Goal: Task Accomplishment & Management: Manage account settings

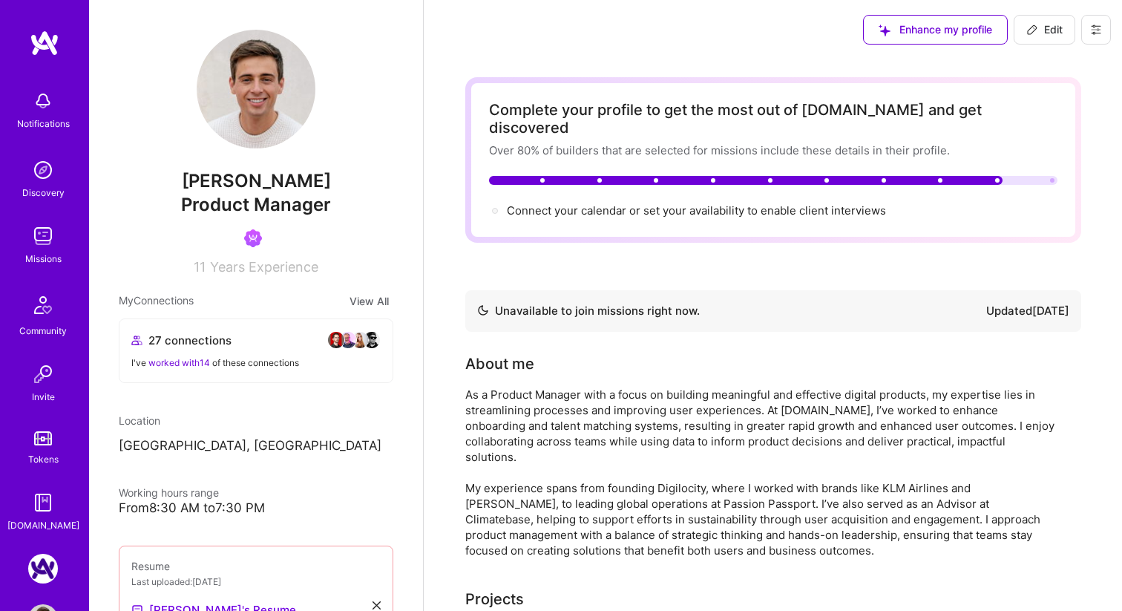
click at [1036, 30] on icon at bounding box center [1033, 30] width 12 height 12
select select "US"
select select "Not Available"
select select "1 Month"
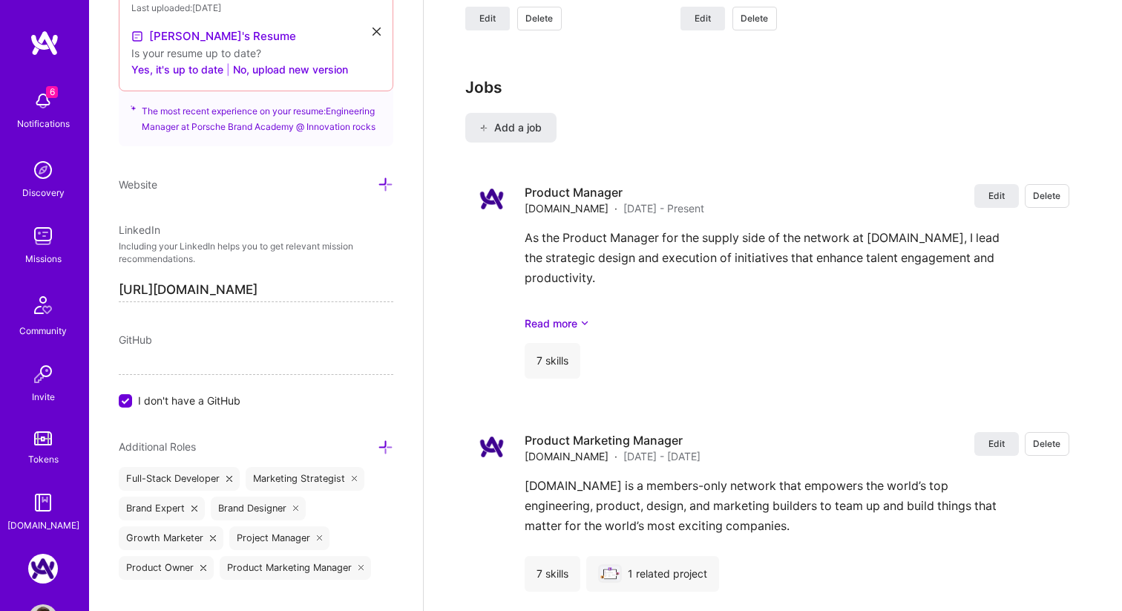
scroll to position [2719, 0]
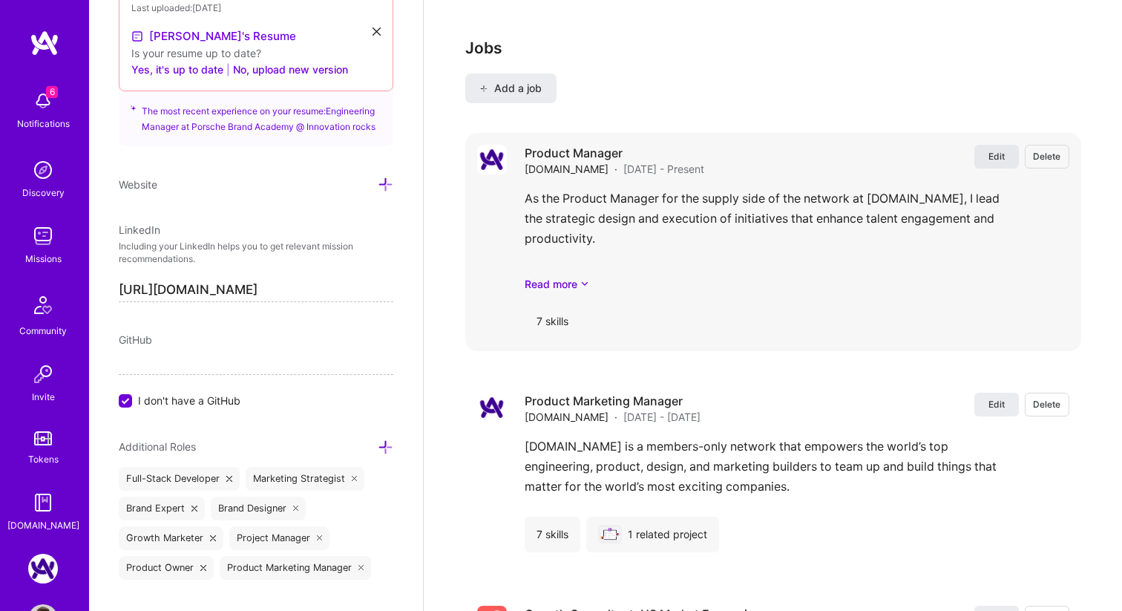
click at [996, 150] on span "Edit" at bounding box center [997, 156] width 16 height 13
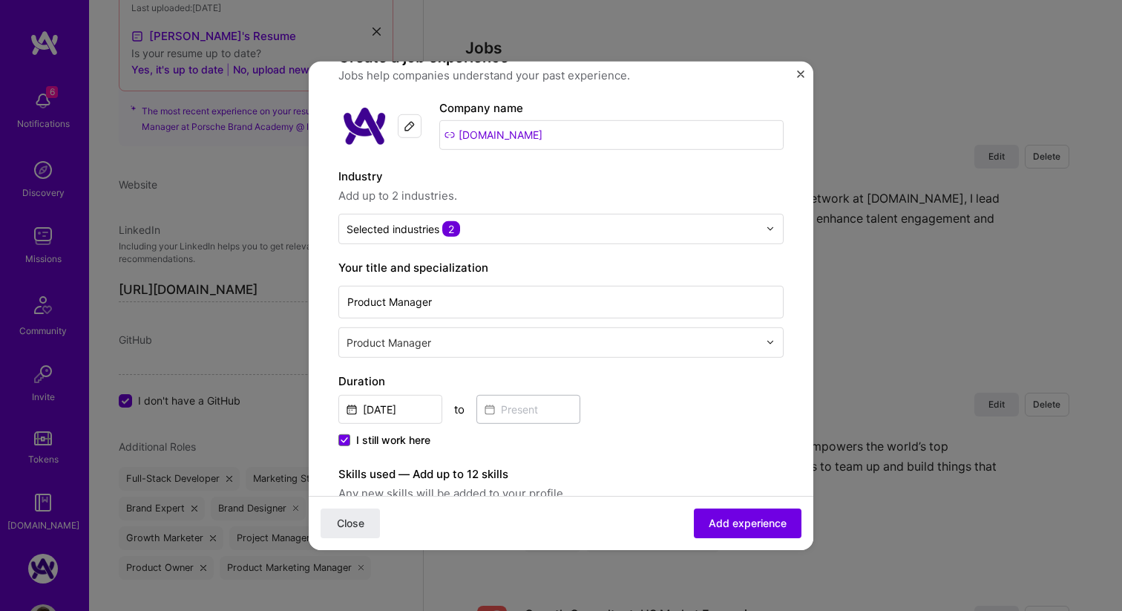
scroll to position [42, 0]
drag, startPoint x: 454, startPoint y: 306, endPoint x: 307, endPoint y: 304, distance: 147.0
click at [307, 304] on div "Create a job experience Jobs help companies understand your past experience. Co…" at bounding box center [561, 305] width 1122 height 611
click at [394, 341] on input "text" at bounding box center [554, 344] width 415 height 16
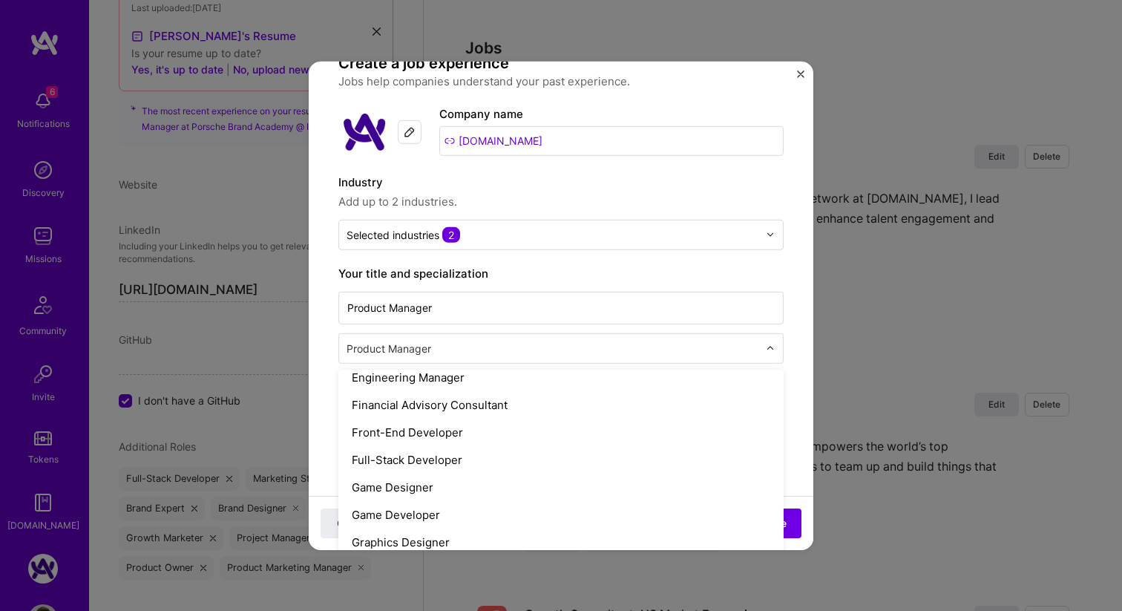
scroll to position [0, 0]
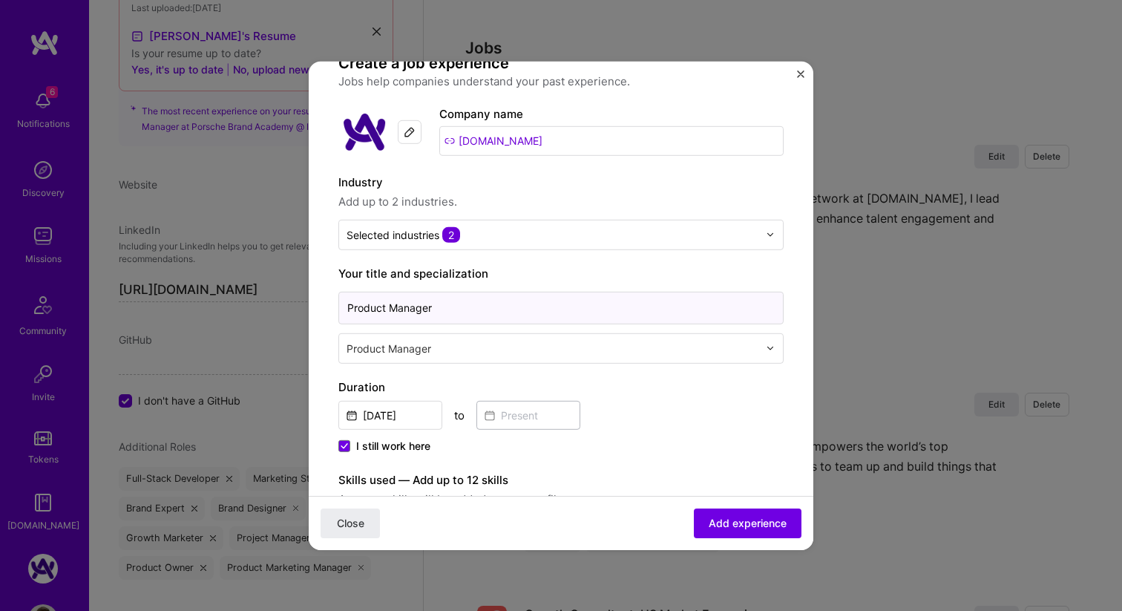
click at [446, 301] on input "Product Manager" at bounding box center [561, 307] width 445 height 33
type input "TFS"
click at [442, 337] on div "Product Manager" at bounding box center [552, 347] width 427 height 29
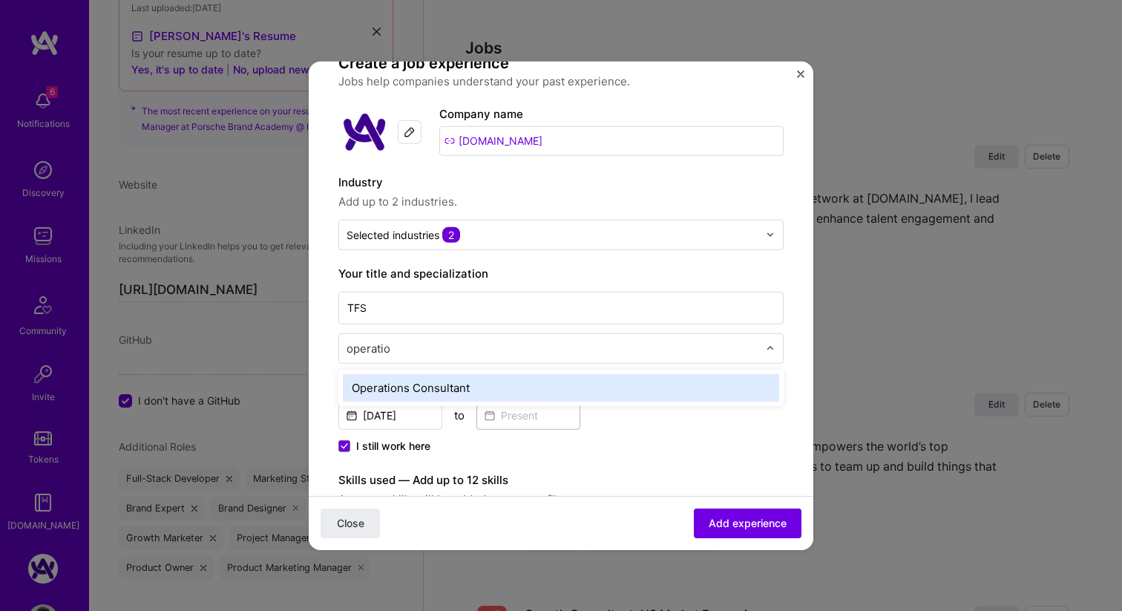
type input "operation"
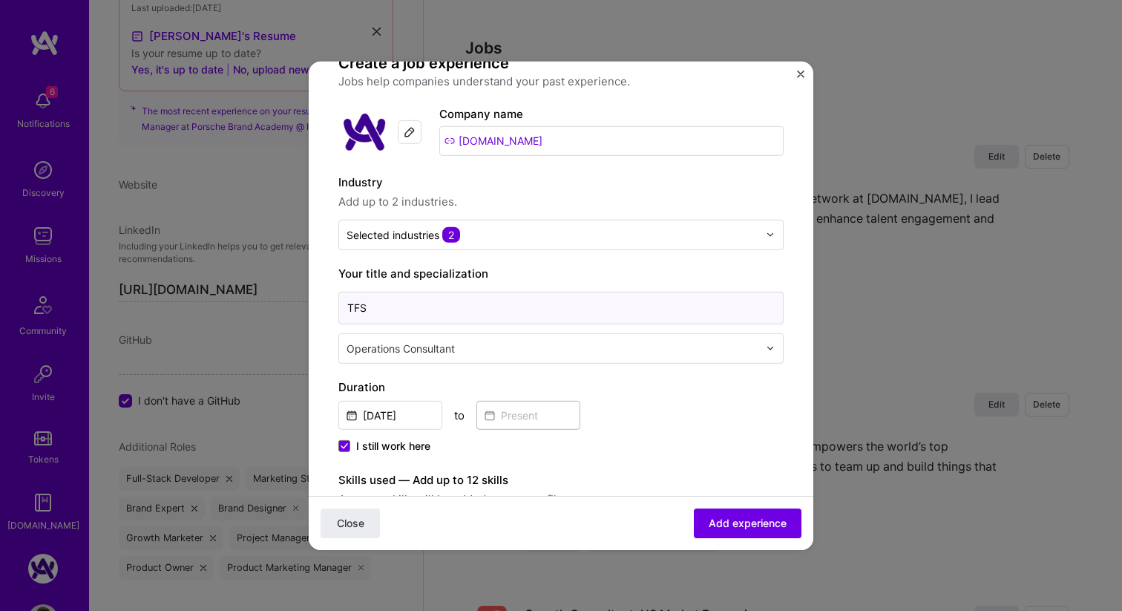
drag, startPoint x: 396, startPoint y: 300, endPoint x: 323, endPoint y: 300, distance: 72.8
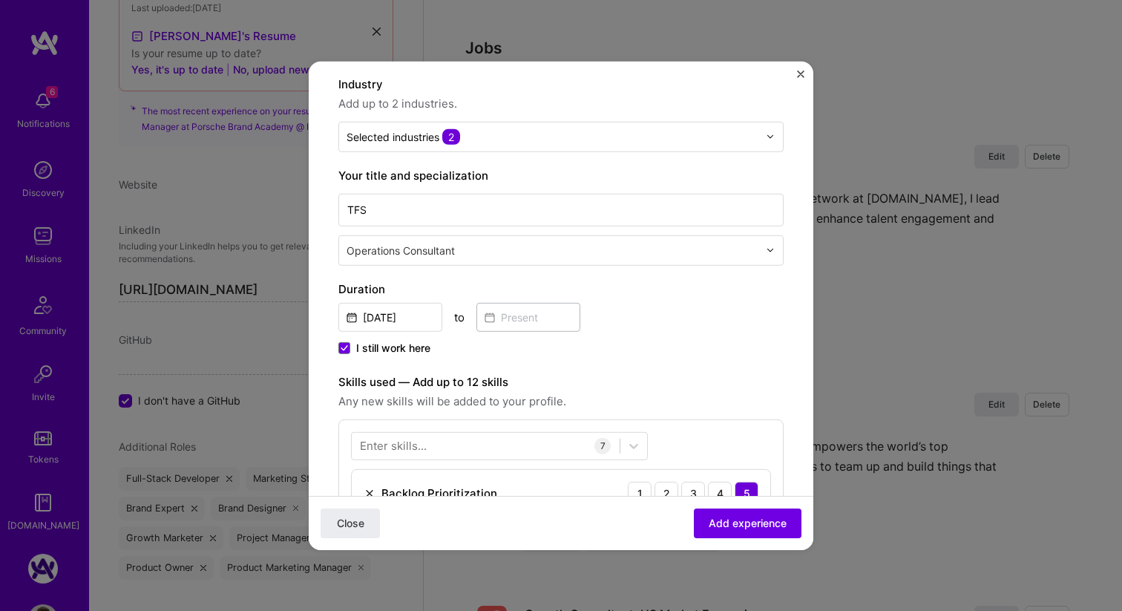
scroll to position [134, 0]
click at [381, 322] on input "[DATE]" at bounding box center [391, 318] width 104 height 29
click at [630, 322] on div "[DATE] to" at bounding box center [561, 317] width 445 height 32
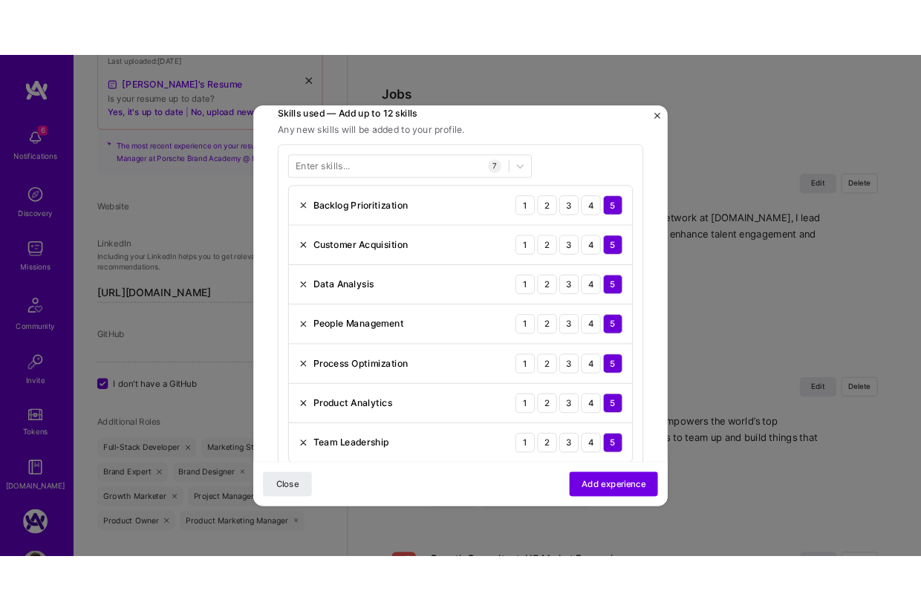
scroll to position [333, 0]
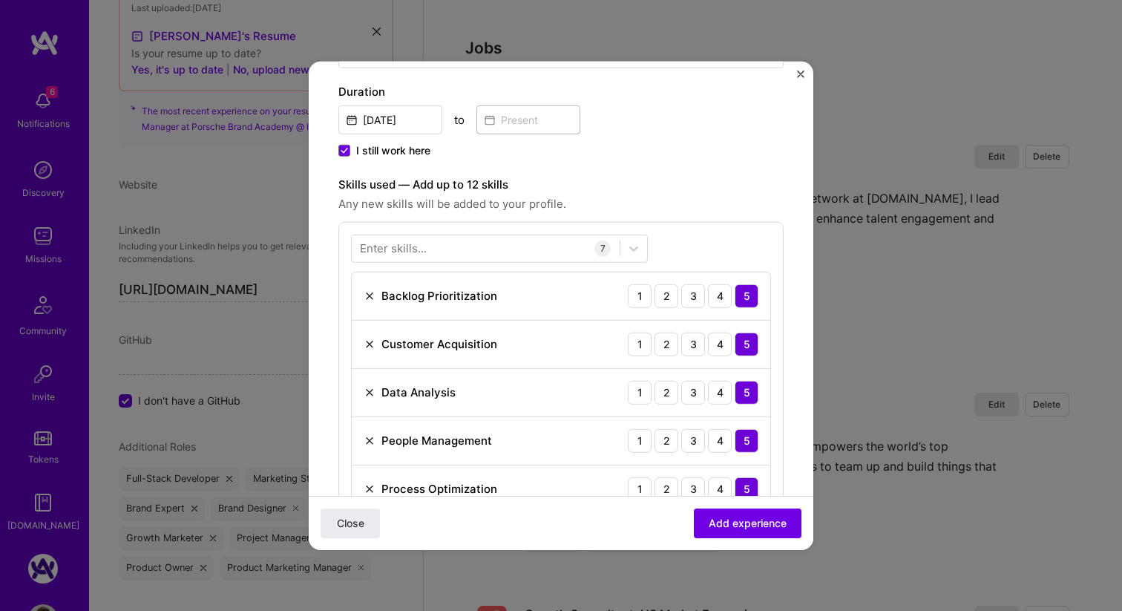
click at [325, 268] on form "Create a job experience Jobs help companies understand your past experience. Co…" at bounding box center [561, 498] width 505 height 1482
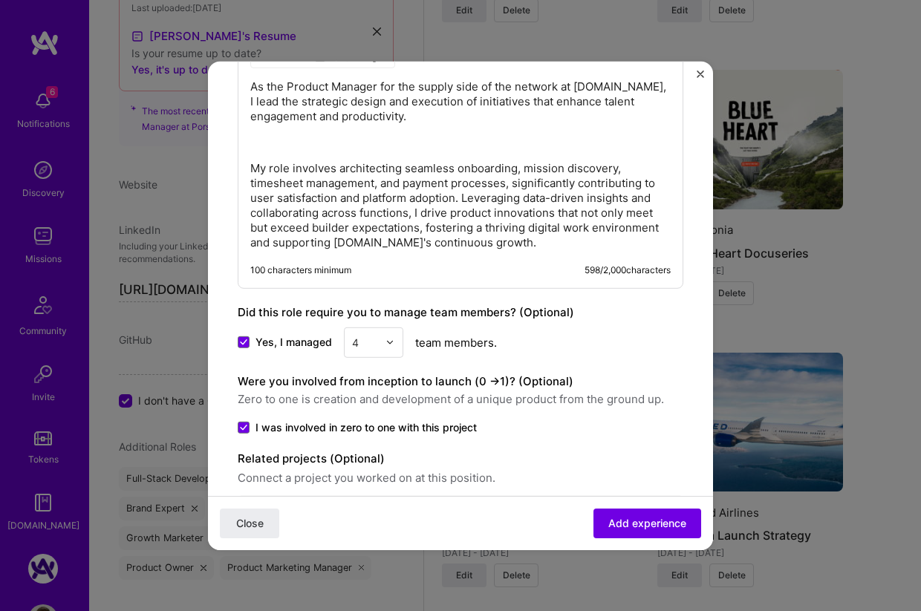
scroll to position [1022, 0]
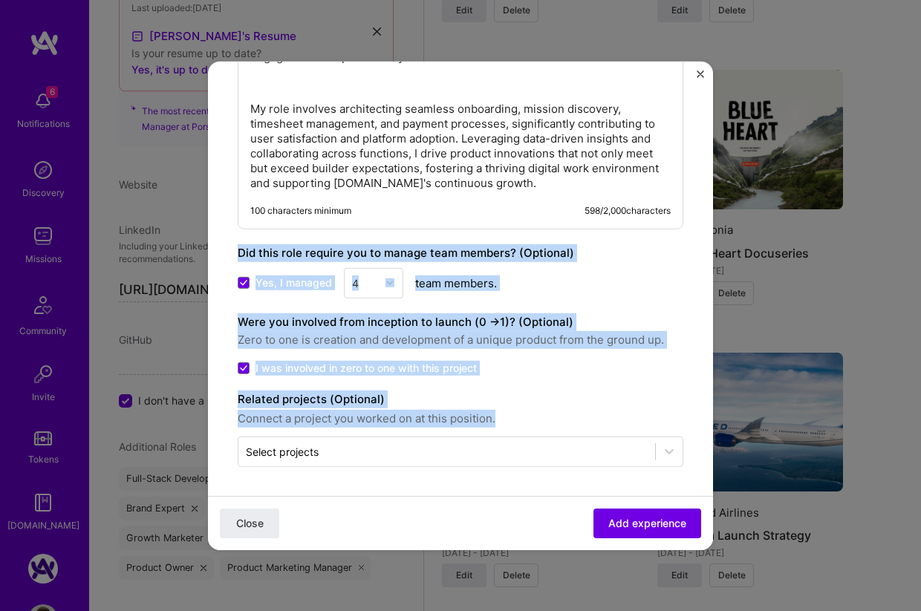
drag, startPoint x: 236, startPoint y: 253, endPoint x: 501, endPoint y: 418, distance: 312.1
click at [501, 418] on span "Connect a project you worked on at this position." at bounding box center [460, 418] width 445 height 18
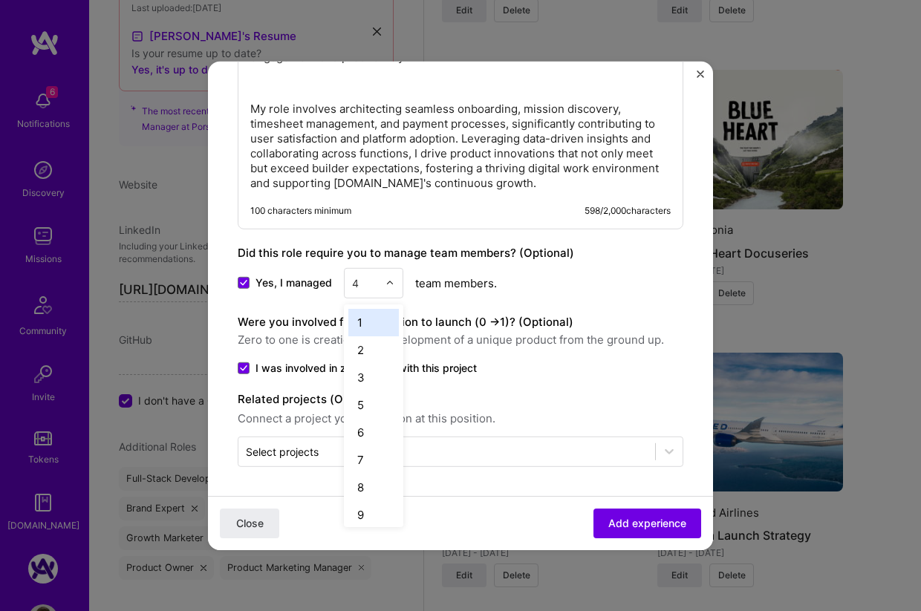
click at [385, 284] on img at bounding box center [389, 282] width 9 height 9
click at [699, 76] on img "Close" at bounding box center [699, 73] width 7 height 7
